Goal: Task Accomplishment & Management: Use online tool/utility

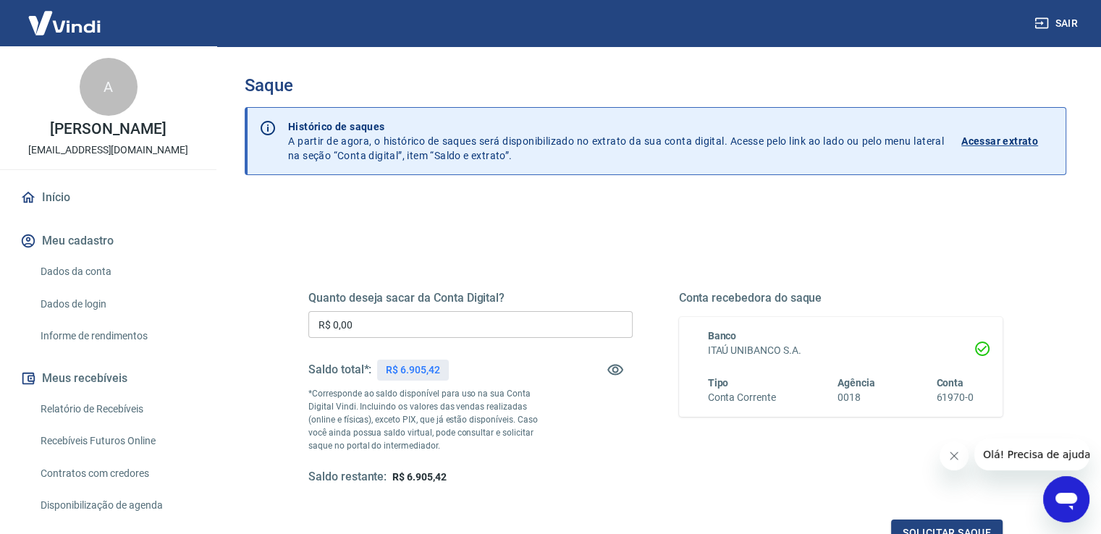
click at [397, 331] on input "R$ 0,00" at bounding box center [470, 324] width 324 height 27
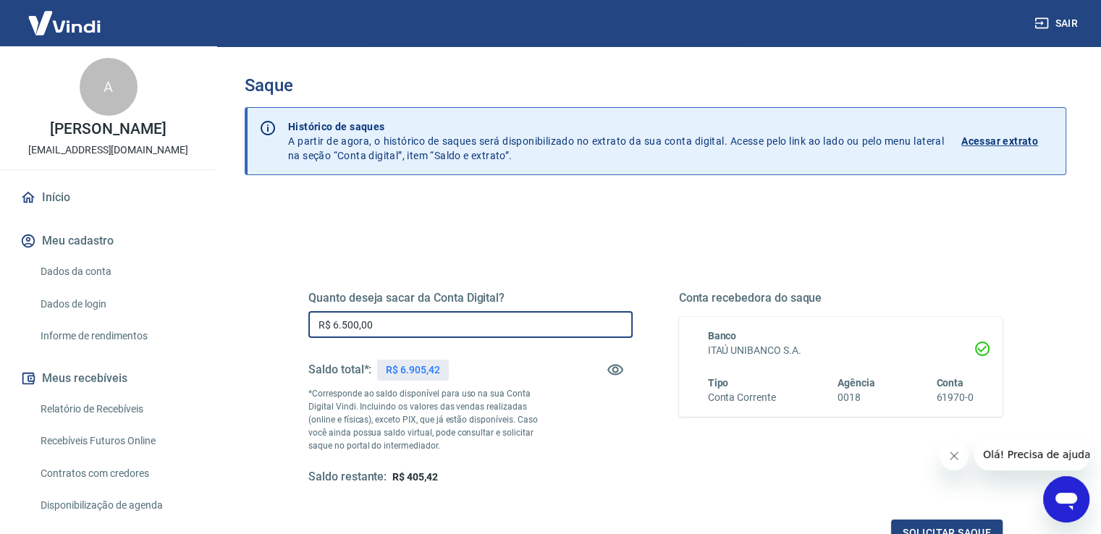
type input "R$ 6.500,00"
click at [672, 201] on div "Quanto deseja sacar da Conta Digital? R$ 6.500,00 ​ Saldo total*: R$ 6.905,42 *…" at bounding box center [656, 457] width 822 height 518
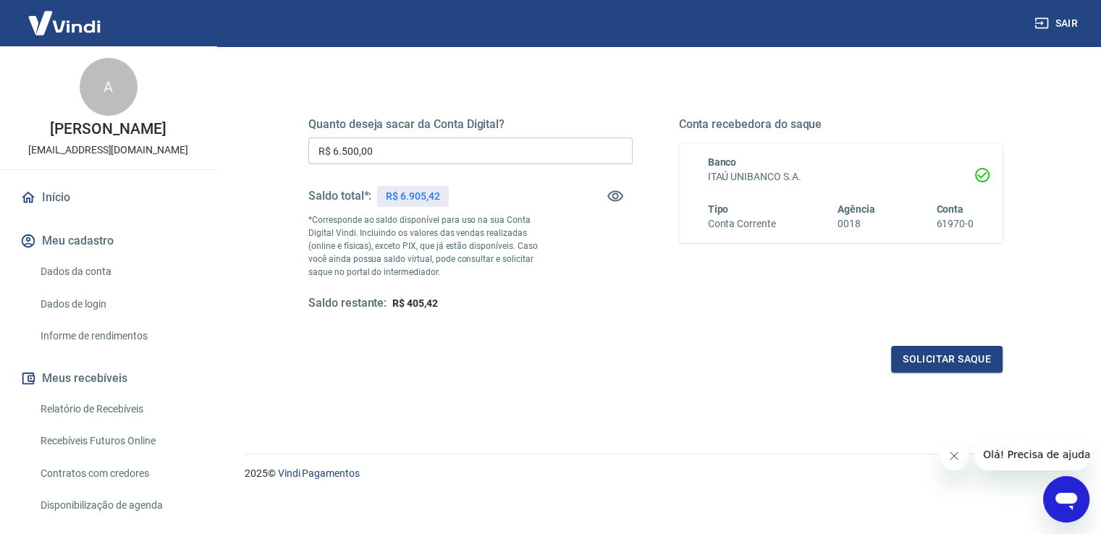
scroll to position [181, 0]
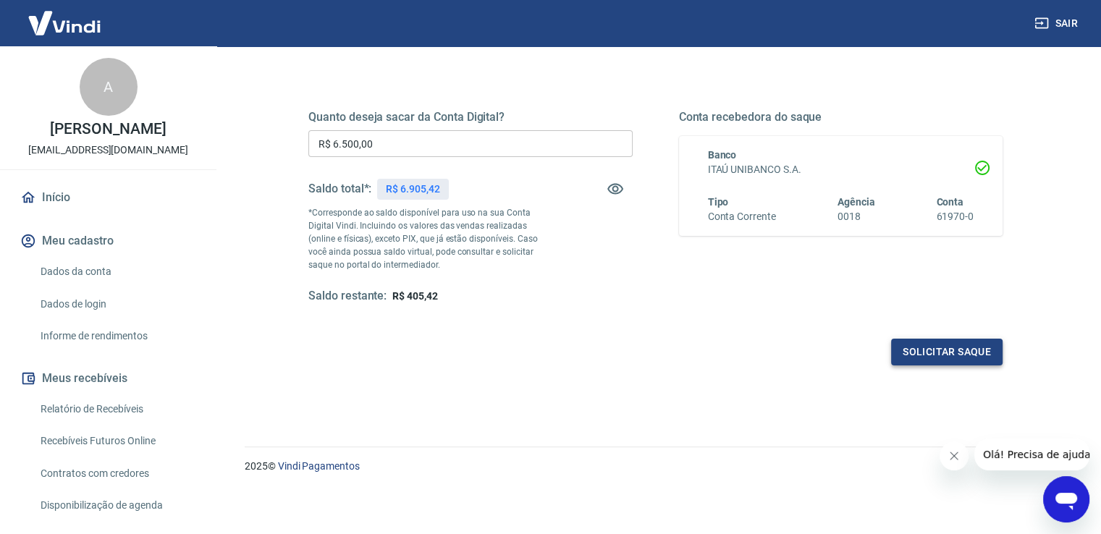
click at [915, 345] on button "Solicitar saque" at bounding box center [947, 352] width 112 height 27
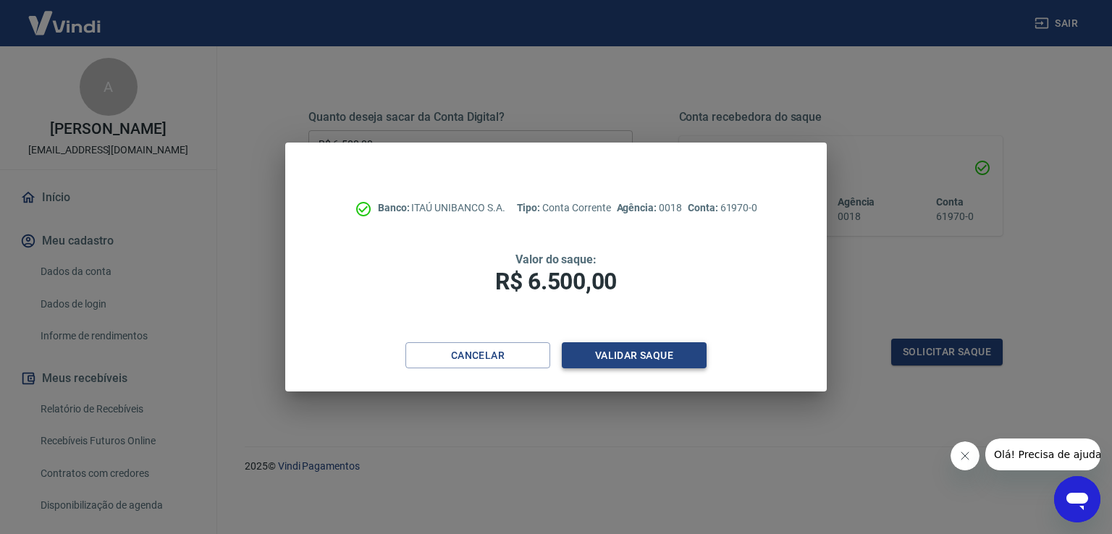
click at [679, 358] on button "Validar saque" at bounding box center [634, 355] width 145 height 27
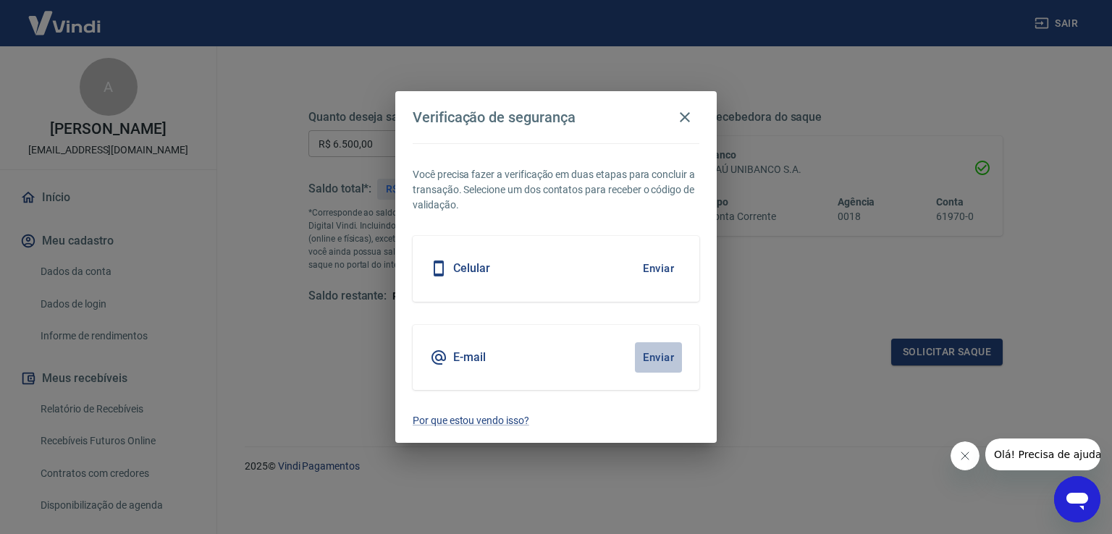
click at [678, 358] on button "Enviar" at bounding box center [658, 357] width 47 height 30
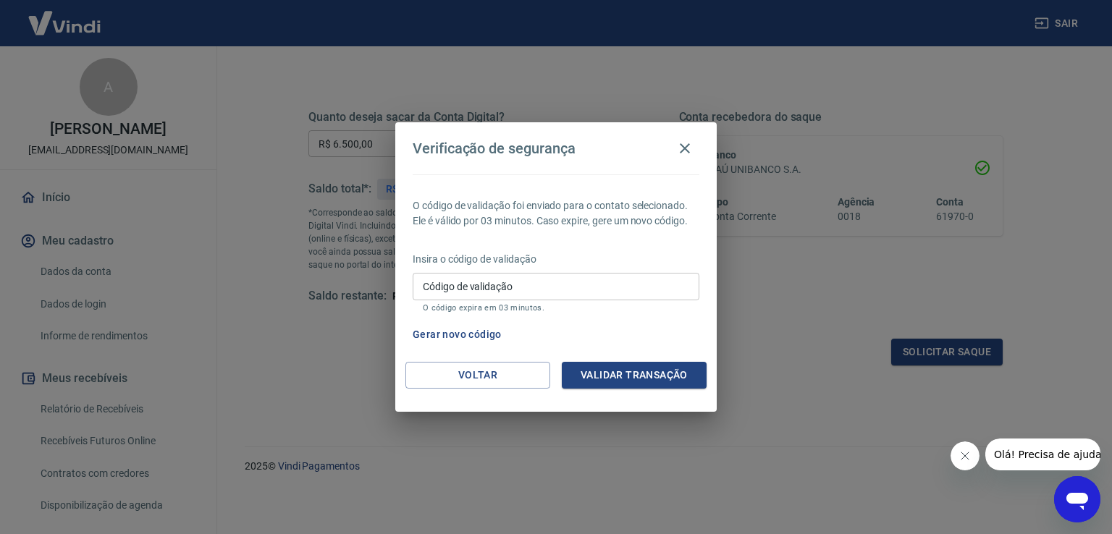
click at [530, 287] on input "Código de validação" at bounding box center [556, 286] width 287 height 27
paste input "710717"
type input "710717"
click at [605, 374] on button "Validar transação" at bounding box center [634, 375] width 145 height 27
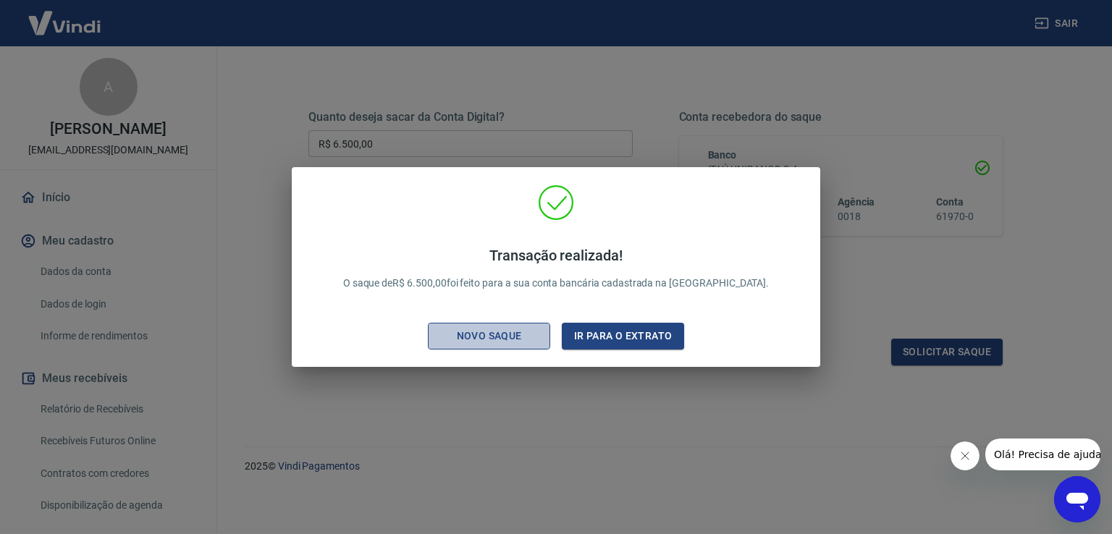
click at [516, 337] on div "Novo saque" at bounding box center [490, 336] width 100 height 18
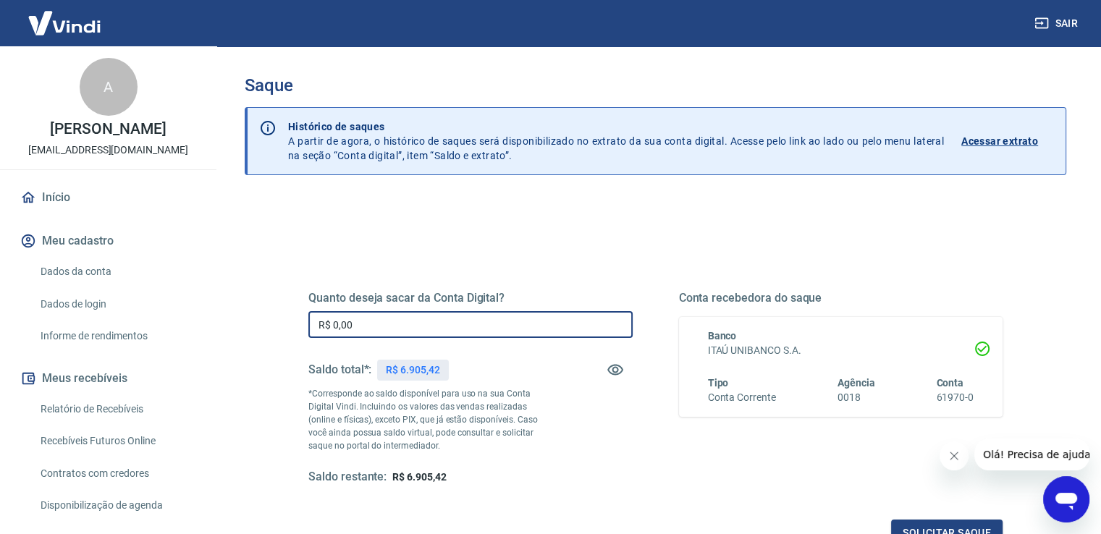
click at [478, 329] on input "R$ 0,00" at bounding box center [470, 324] width 324 height 27
type input "R$ 6.500,00"
click at [671, 438] on div "Quanto deseja sacar da Conta Digital? R$ 6.500,00 ​ Saldo total*: R$ 6.905,42 *…" at bounding box center [655, 388] width 694 height 194
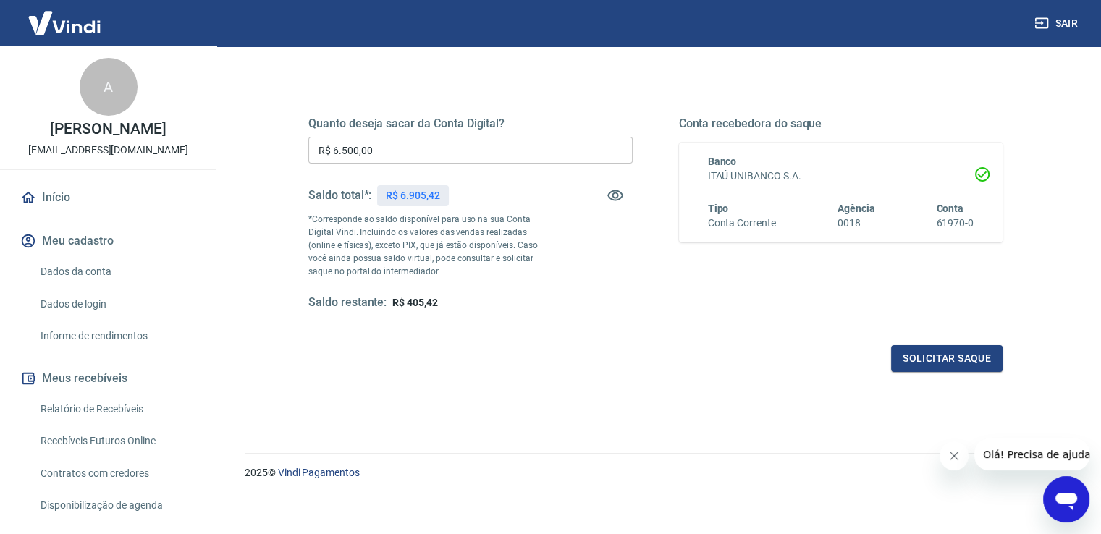
scroll to position [181, 0]
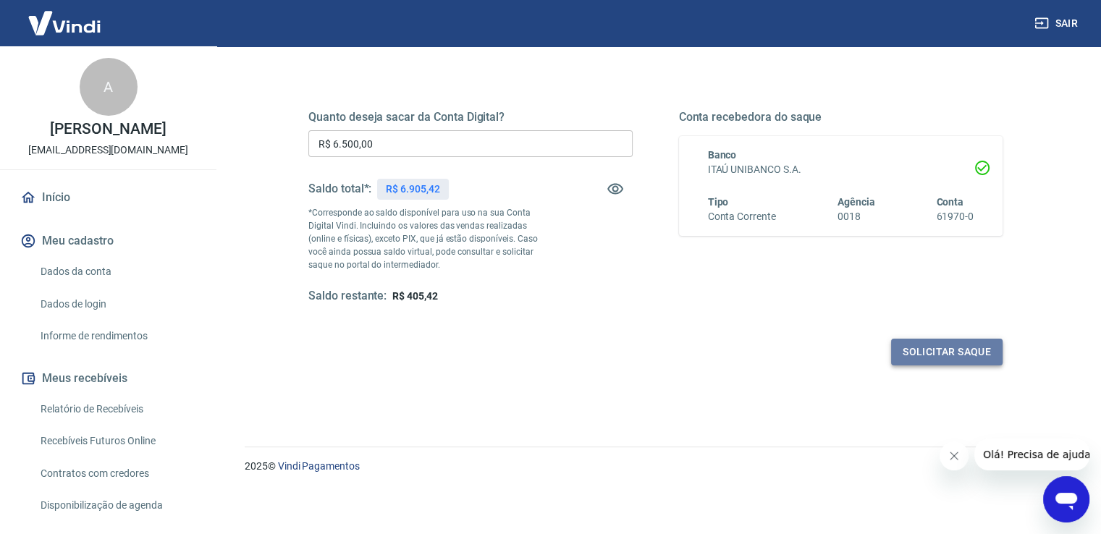
click at [951, 348] on button "Solicitar saque" at bounding box center [947, 352] width 112 height 27
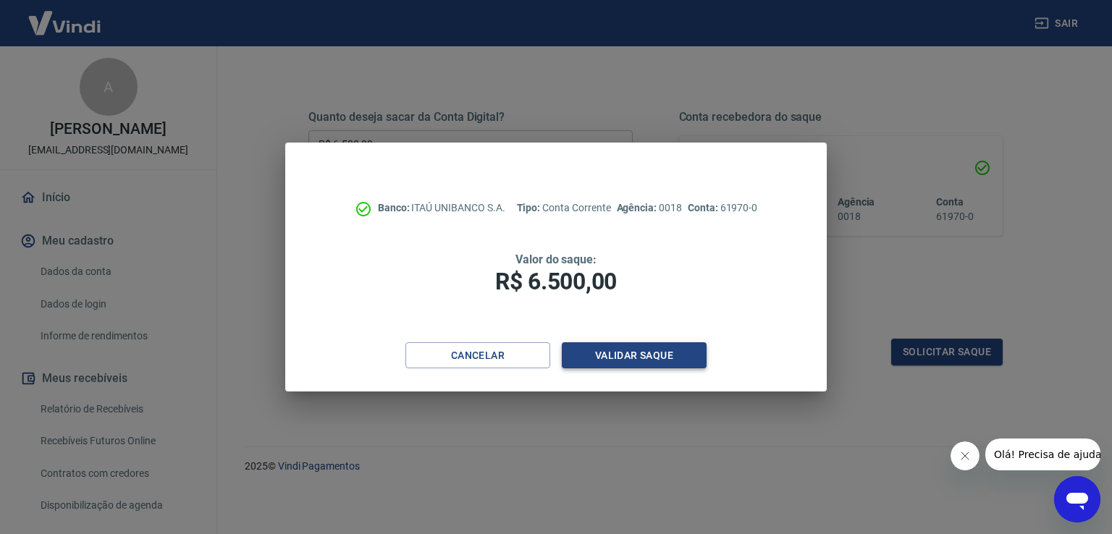
click at [699, 356] on button "Validar saque" at bounding box center [634, 355] width 145 height 27
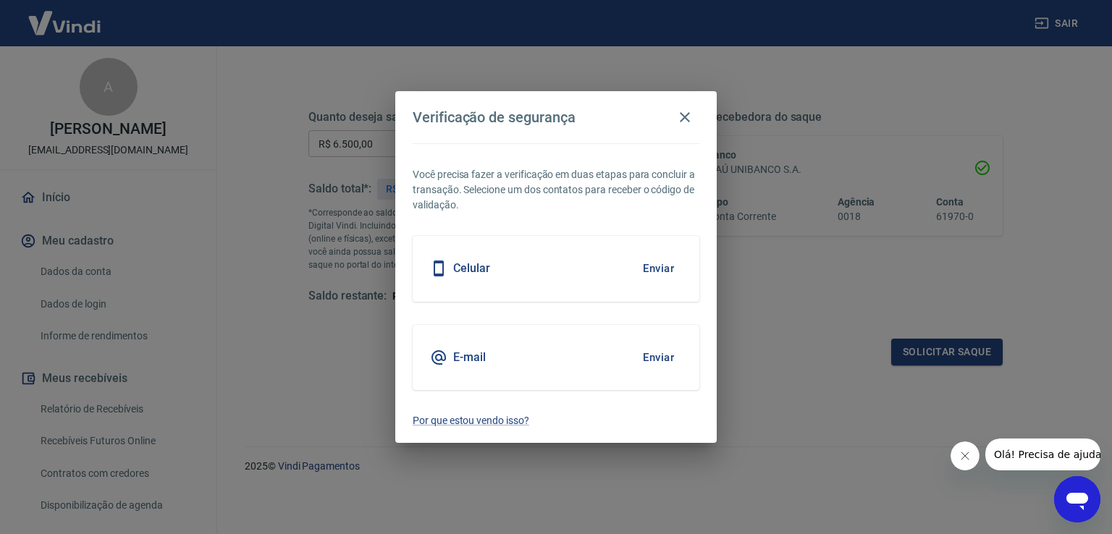
click at [665, 356] on button "Enviar" at bounding box center [658, 357] width 47 height 30
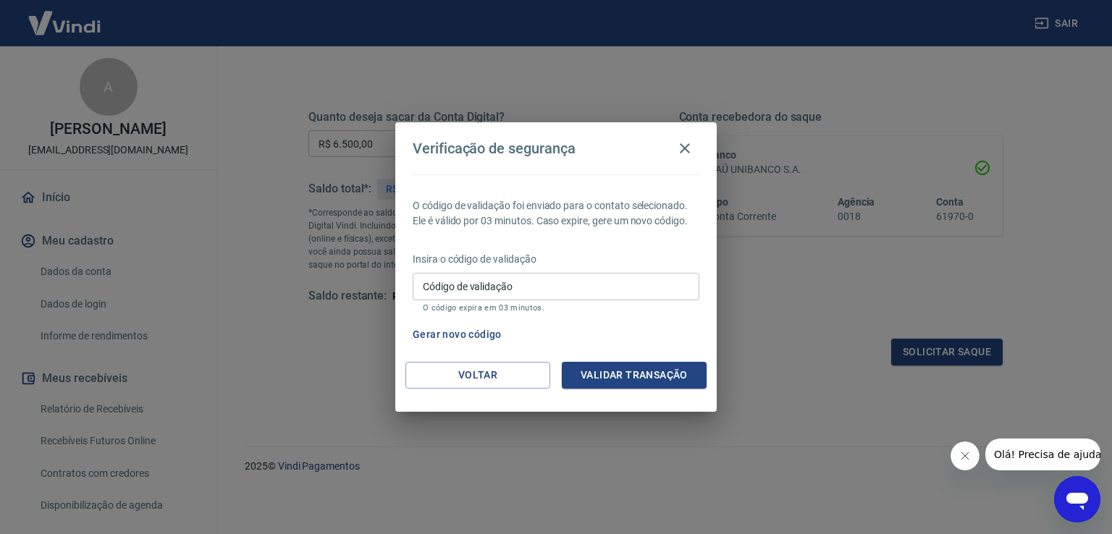
click at [514, 293] on input "Código de validação" at bounding box center [556, 286] width 287 height 27
paste input "541697"
type input "541697"
click at [637, 371] on button "Validar transação" at bounding box center [634, 375] width 145 height 27
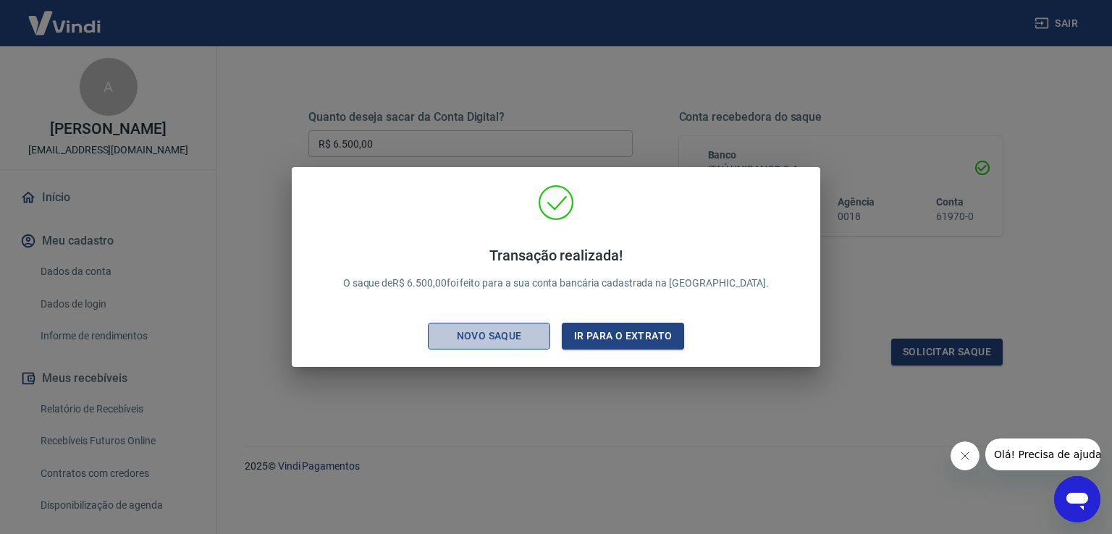
click at [497, 342] on div "Novo saque" at bounding box center [490, 336] width 100 height 18
